Goal: Task Accomplishment & Management: Use online tool/utility

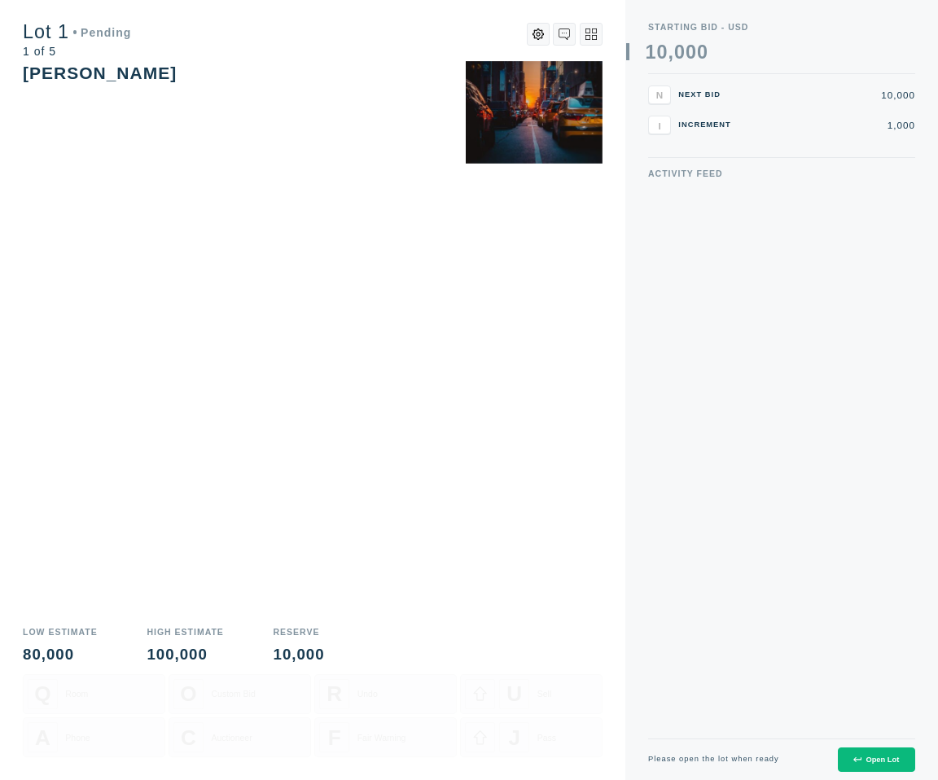
click at [871, 757] on div "Open Lot" at bounding box center [876, 760] width 46 height 8
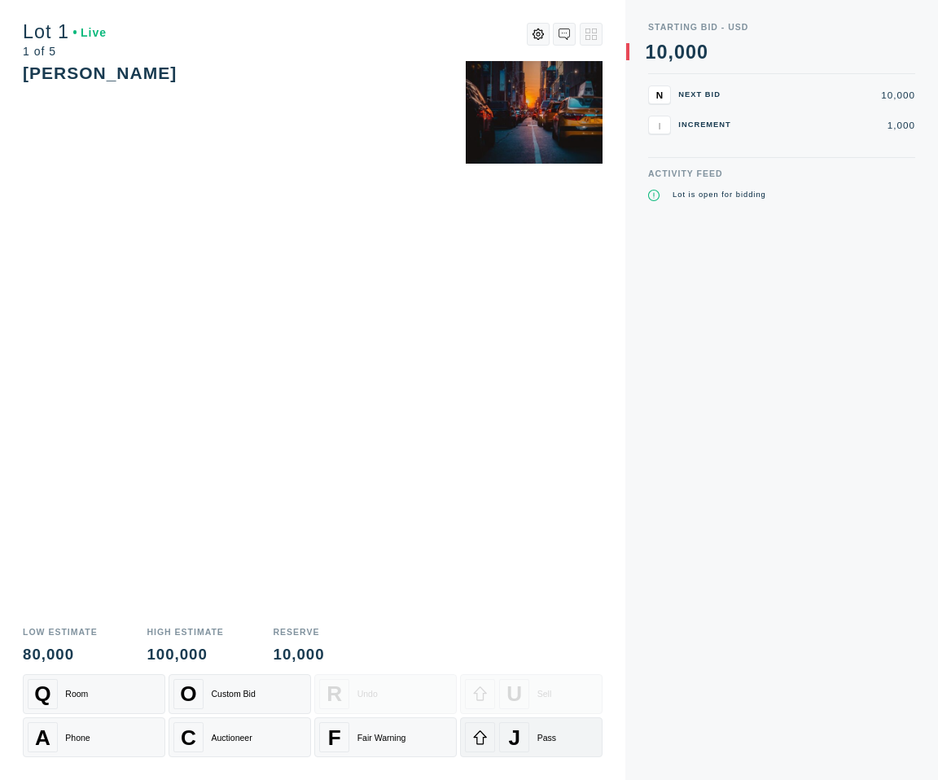
click at [560, 739] on div "J Pass" at bounding box center [531, 737] width 133 height 30
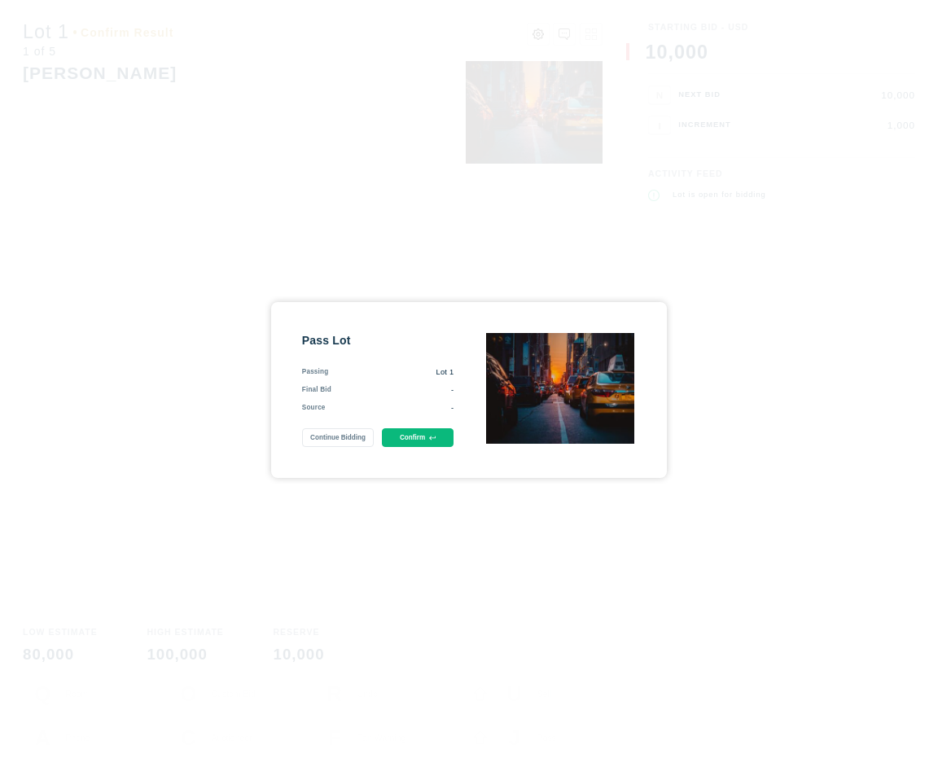
click at [411, 440] on button "Confirm" at bounding box center [418, 437] width 72 height 19
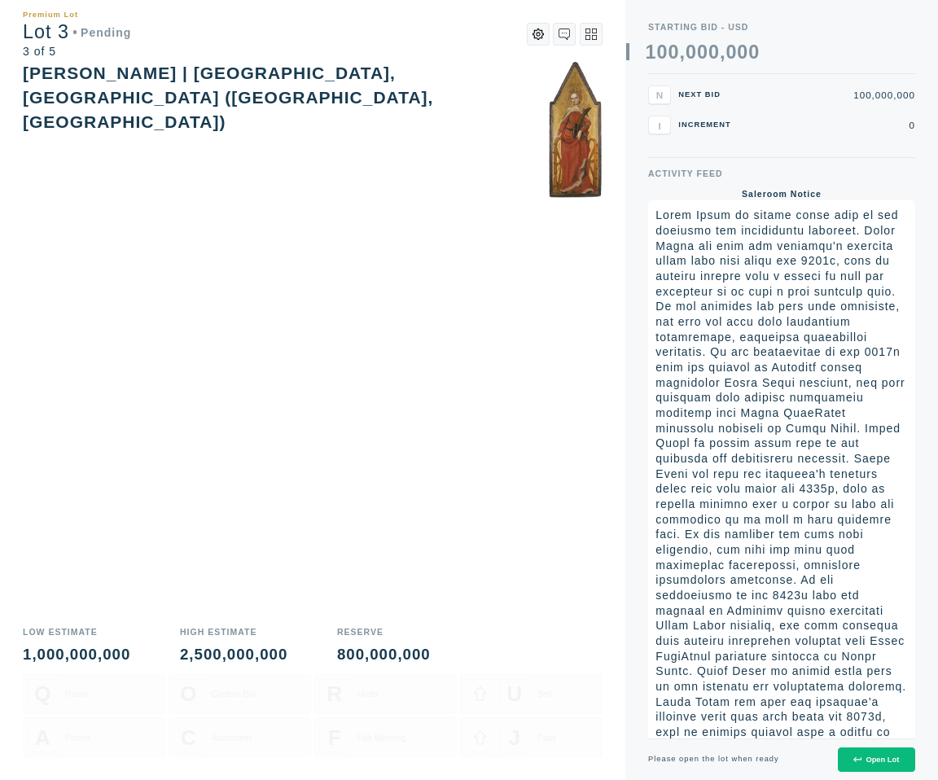
click at [870, 758] on div "Open Lot" at bounding box center [876, 760] width 46 height 8
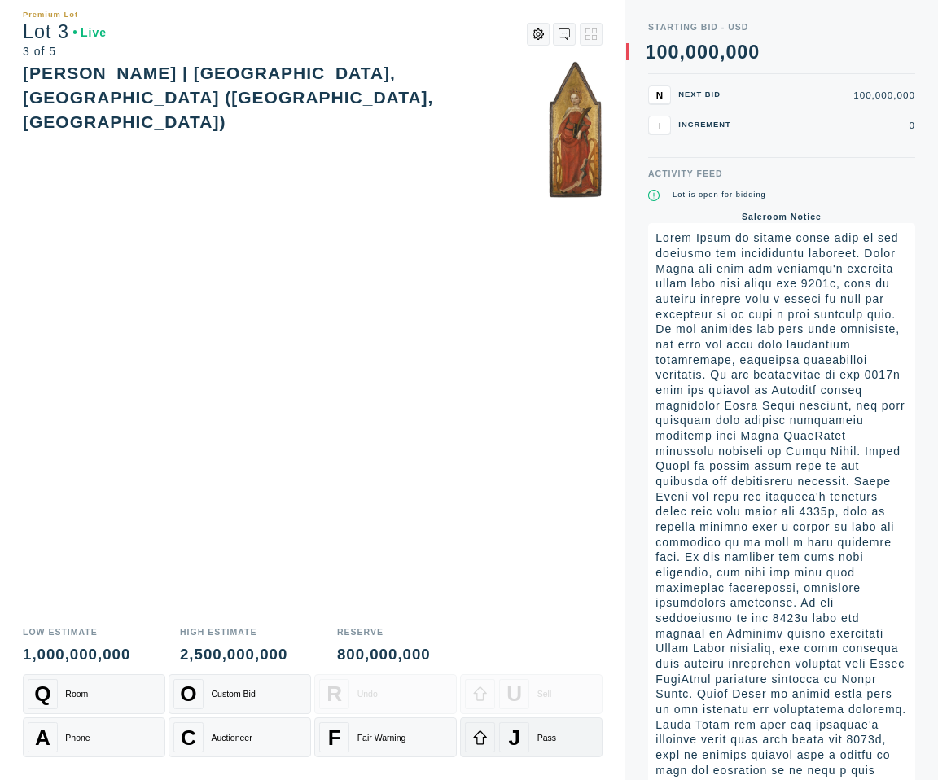
click at [545, 738] on div "Pass" at bounding box center [546, 738] width 19 height 10
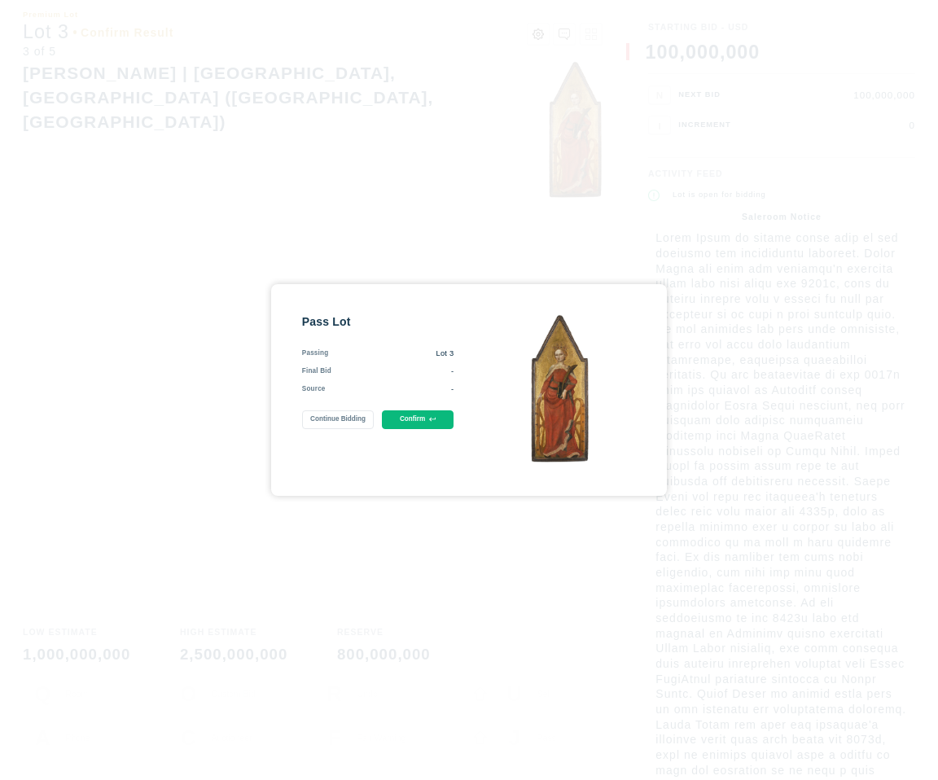
click at [443, 424] on button "Confirm" at bounding box center [418, 419] width 72 height 19
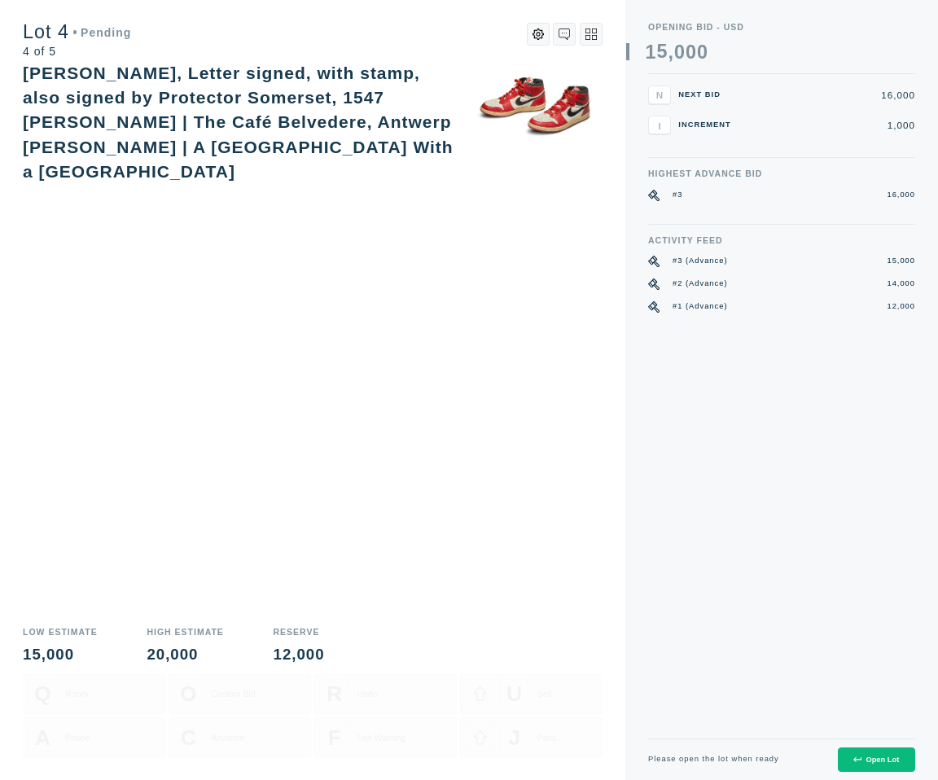
click at [871, 759] on div "Open Lot" at bounding box center [876, 760] width 46 height 8
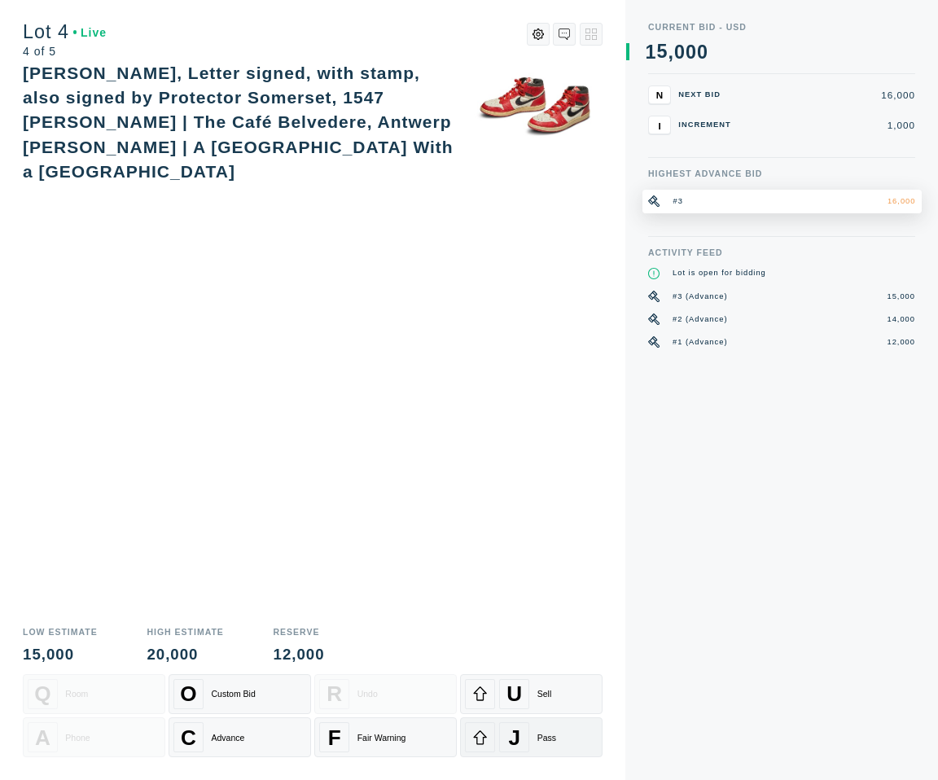
click at [550, 742] on div "Pass" at bounding box center [546, 738] width 19 height 10
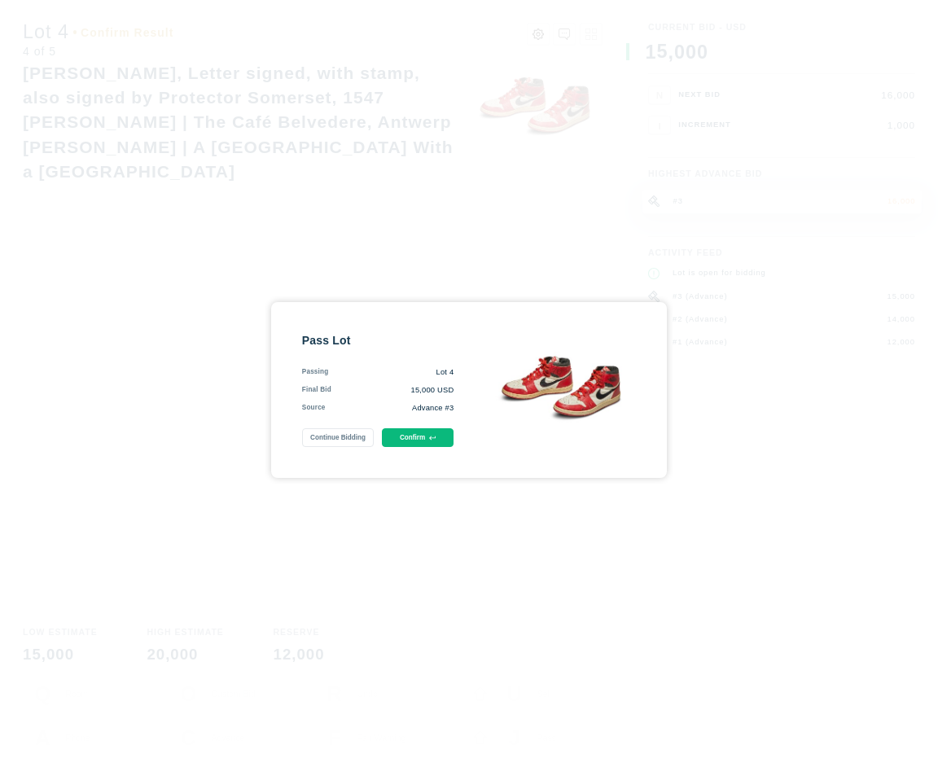
click at [445, 443] on button "Confirm" at bounding box center [418, 437] width 72 height 19
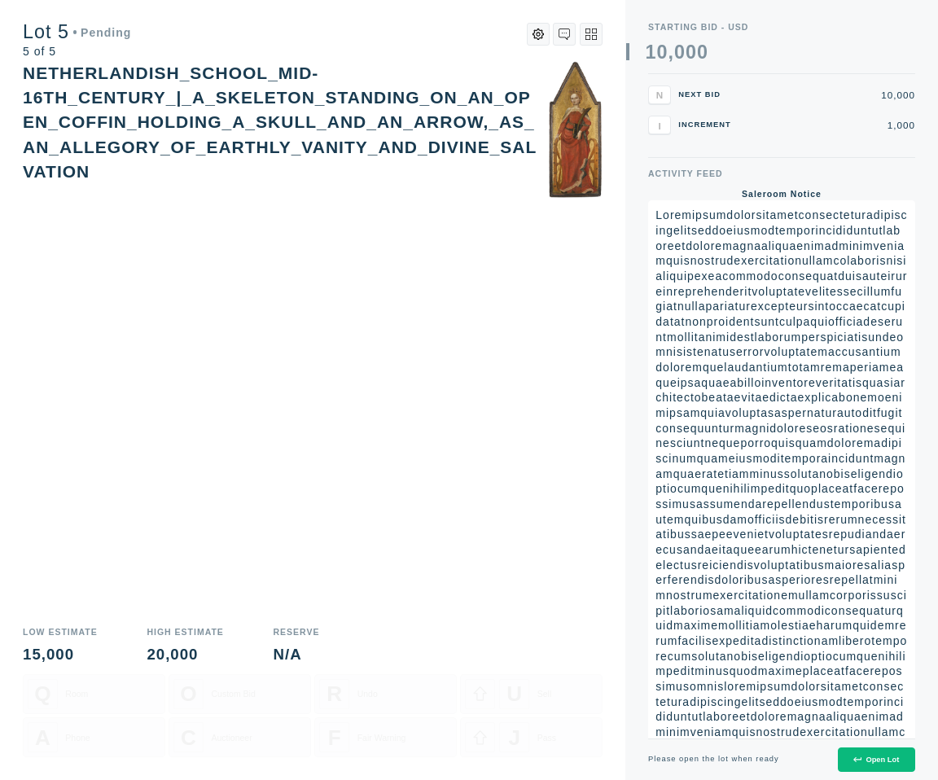
click at [852, 758] on button "Open Lot" at bounding box center [876, 759] width 77 height 25
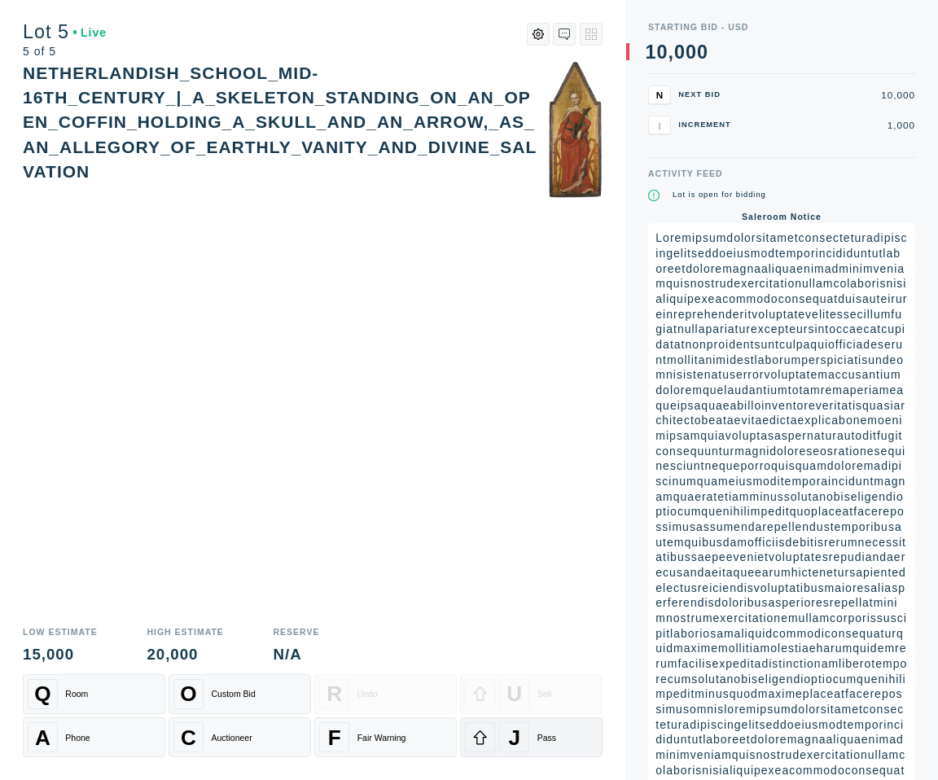
click at [542, 735] on div "Pass" at bounding box center [546, 738] width 19 height 10
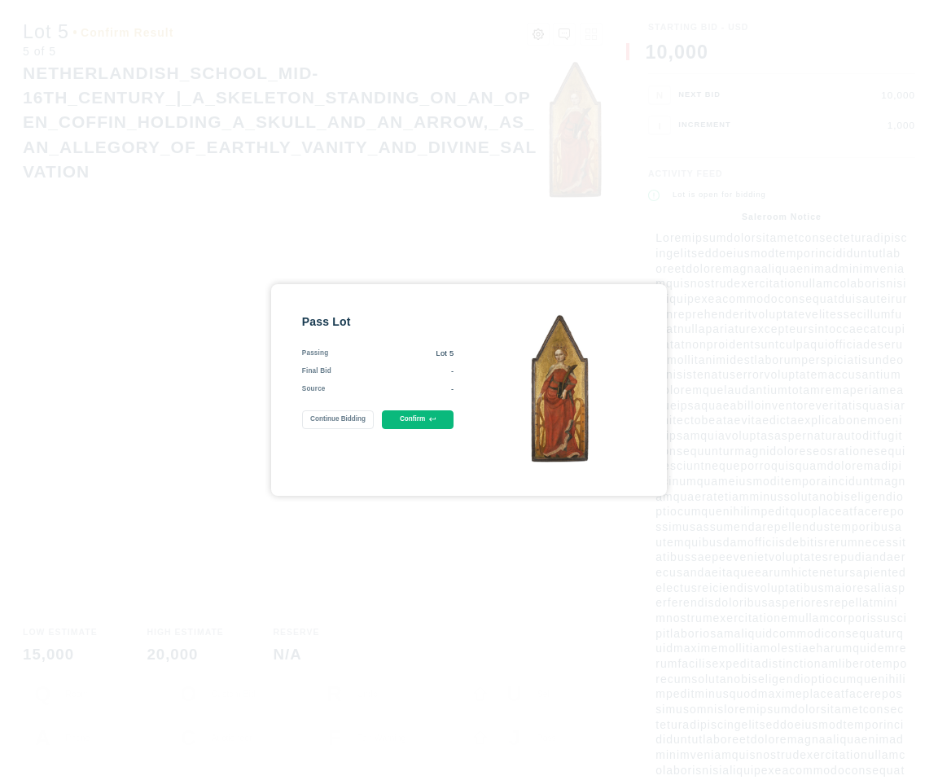
click at [436, 424] on button "Confirm" at bounding box center [418, 419] width 72 height 19
